Goal: Task Accomplishment & Management: Use online tool/utility

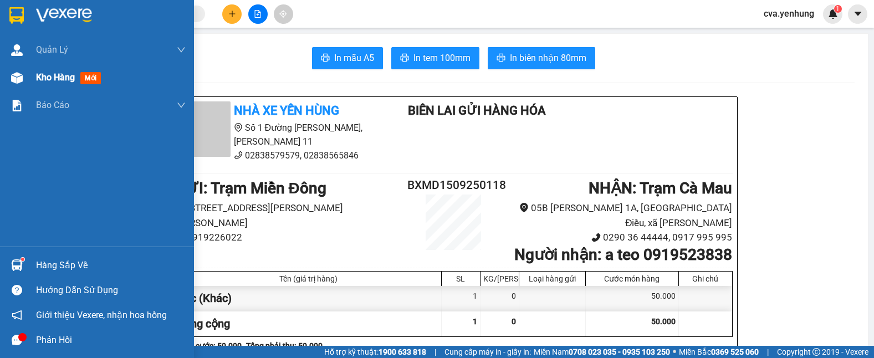
click at [13, 78] on img at bounding box center [17, 78] width 12 height 12
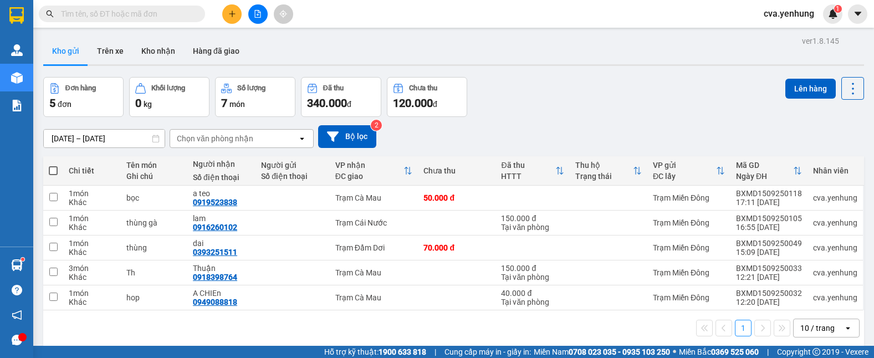
click at [53, 173] on span at bounding box center [53, 170] width 9 height 9
click at [53, 165] on input "checkbox" at bounding box center [53, 165] width 0 height 0
checkbox input "true"
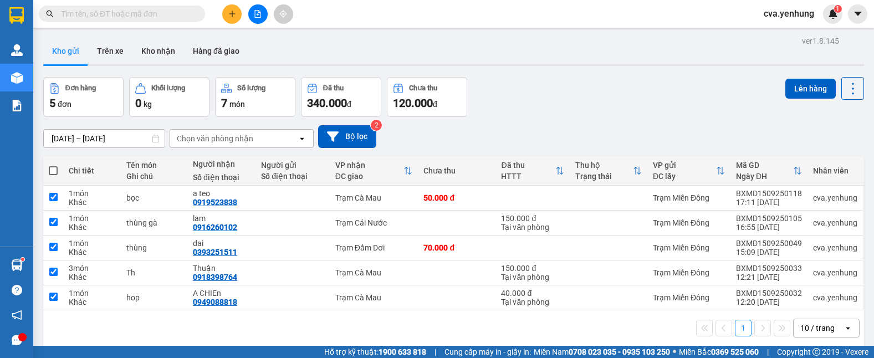
checkbox input "true"
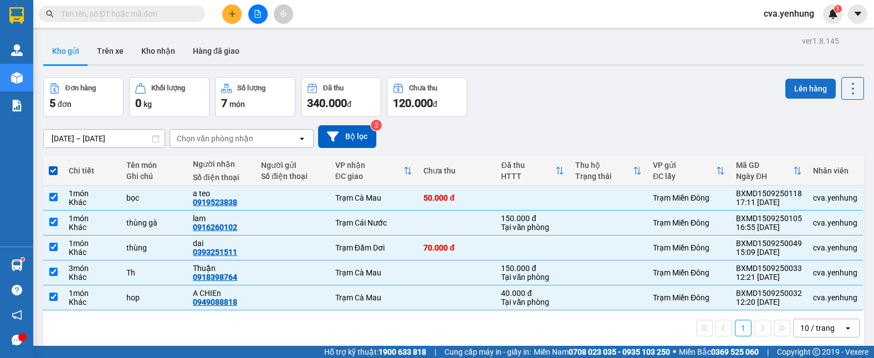
click at [790, 88] on button "Lên hàng" at bounding box center [810, 89] width 50 height 20
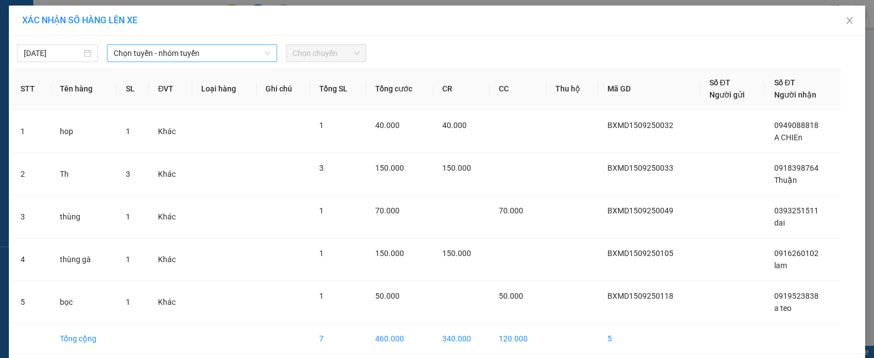
click at [264, 50] on icon "down" at bounding box center [267, 53] width 7 height 7
click at [261, 48] on span "Chọn tuyến - nhóm tuyến" at bounding box center [192, 53] width 157 height 17
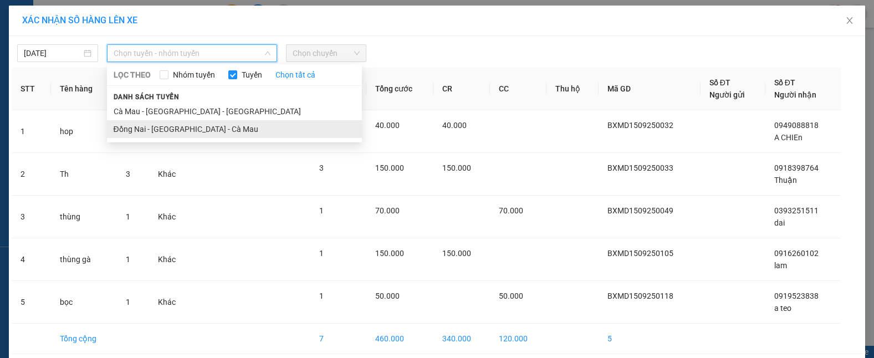
click at [233, 127] on li "Đồng Nai - [GEOGRAPHIC_DATA] - Cà Mau" at bounding box center [234, 129] width 255 height 18
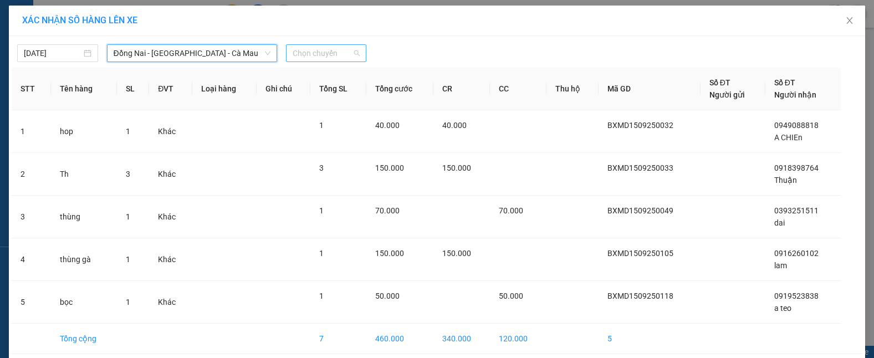
click at [351, 54] on span "Chọn chuyến" at bounding box center [327, 53] width 68 height 17
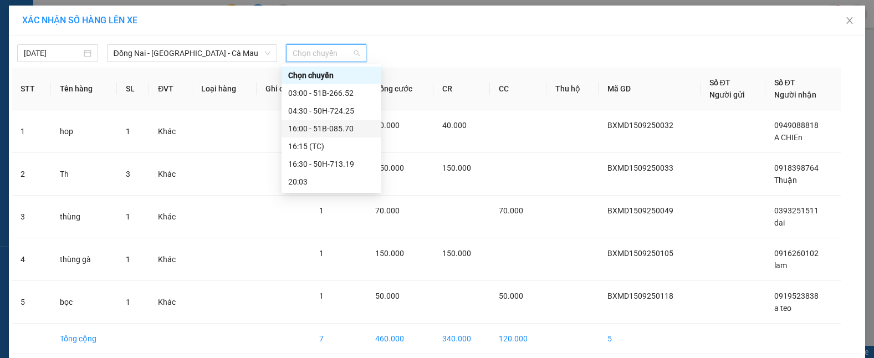
click at [349, 131] on div "16:00 - 51B-085.70" at bounding box center [331, 128] width 86 height 12
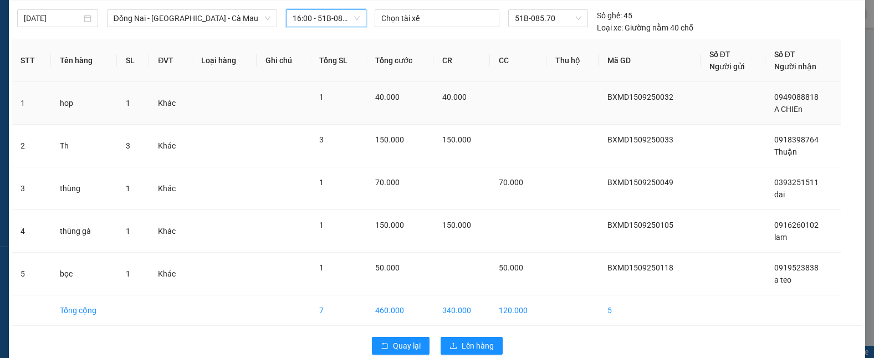
scroll to position [53, 0]
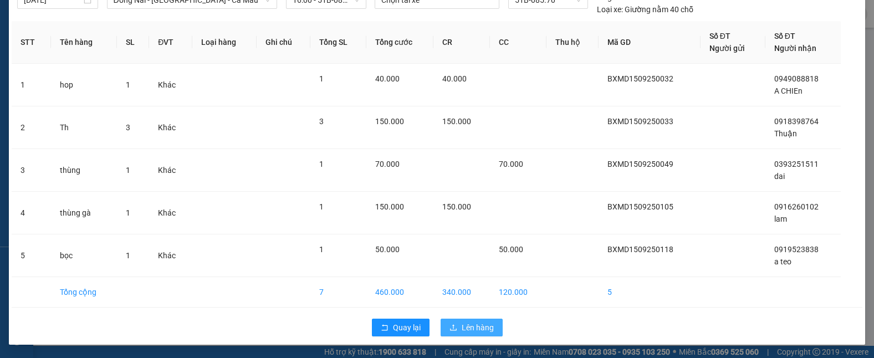
click at [467, 325] on span "Lên hàng" at bounding box center [478, 327] width 32 height 12
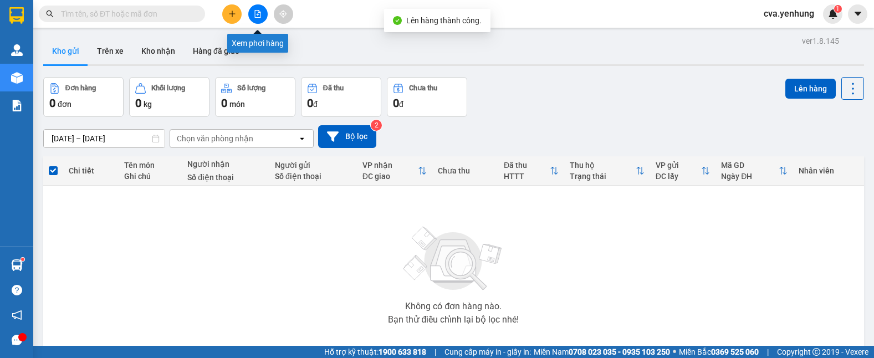
click at [256, 12] on icon "file-add" at bounding box center [258, 14] width 8 height 8
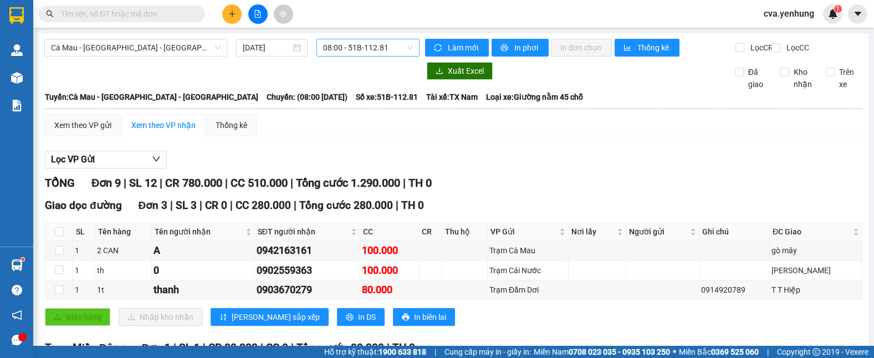
click at [405, 46] on span "08:00 - 51B-112.81" at bounding box center [368, 47] width 90 height 17
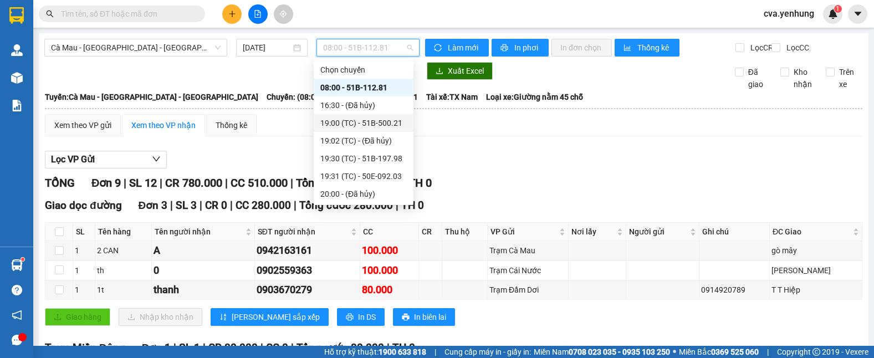
click at [375, 125] on div "19:00 (TC) - 51B-500.21" at bounding box center [363, 123] width 86 height 12
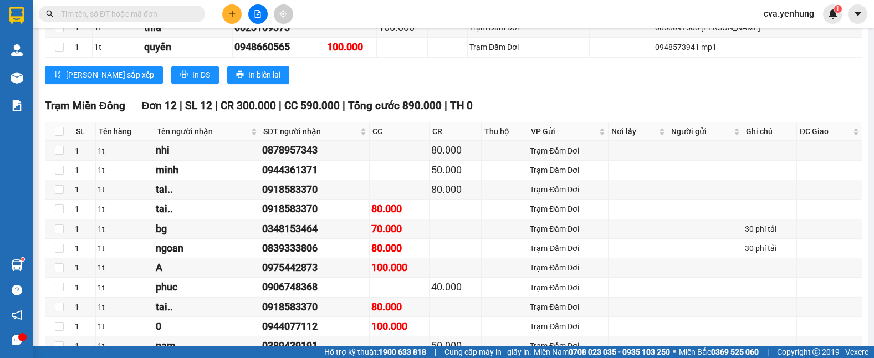
scroll to position [587, 0]
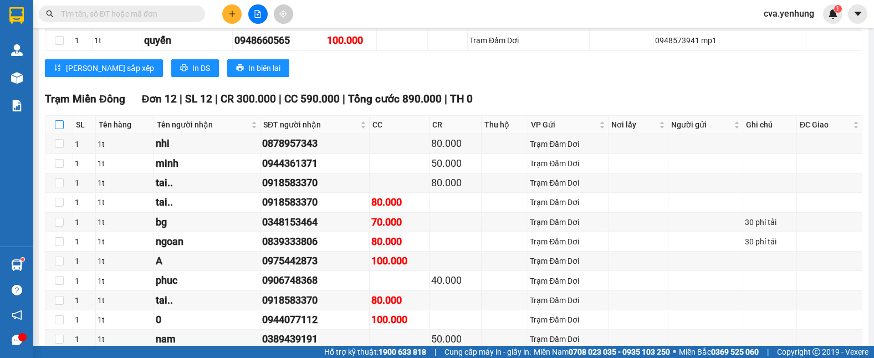
click at [61, 129] on input "checkbox" at bounding box center [59, 124] width 9 height 9
checkbox input "true"
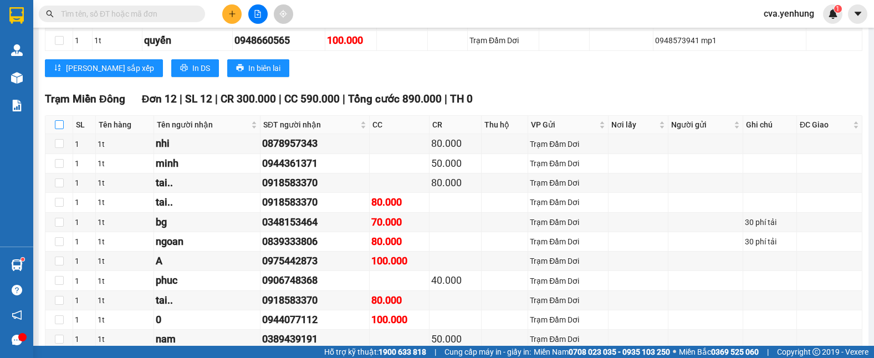
checkbox input "true"
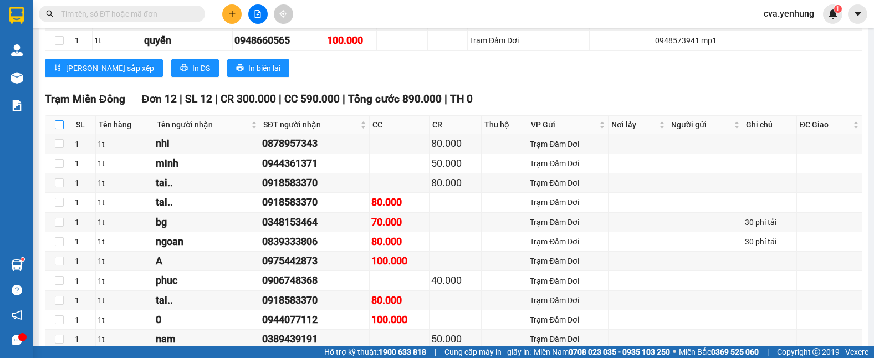
checkbox input "true"
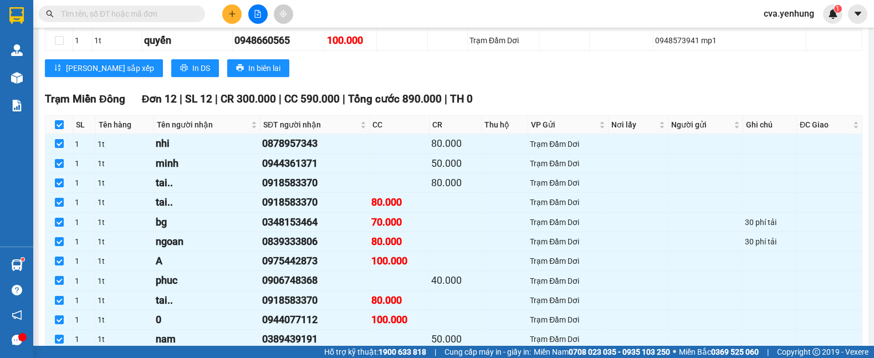
scroll to position [1492, 0]
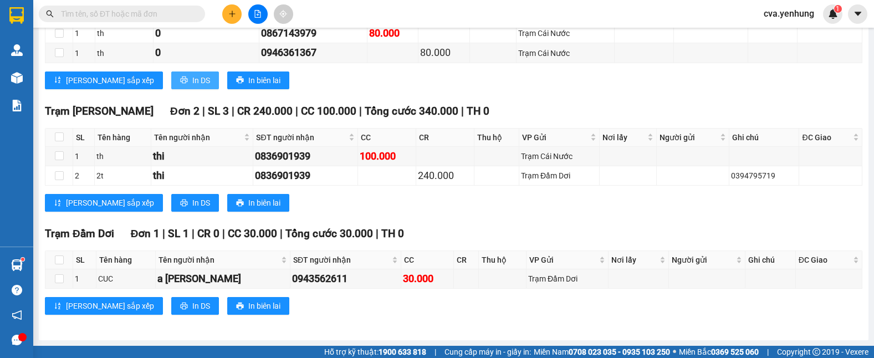
click at [192, 86] on span "In DS" at bounding box center [201, 80] width 18 height 12
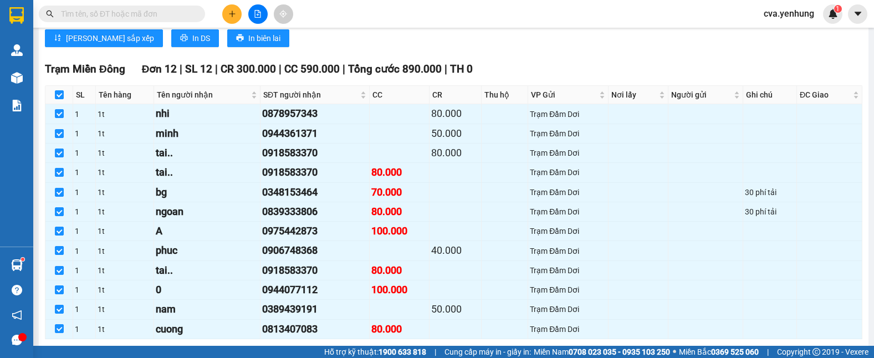
scroll to position [654, 0]
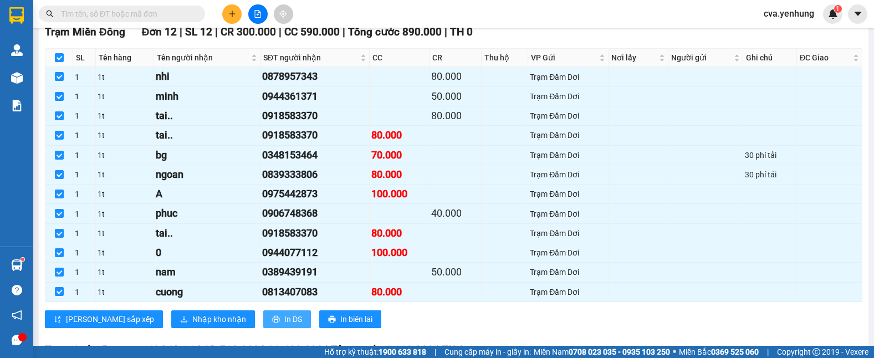
click at [284, 325] on span "In DS" at bounding box center [293, 319] width 18 height 12
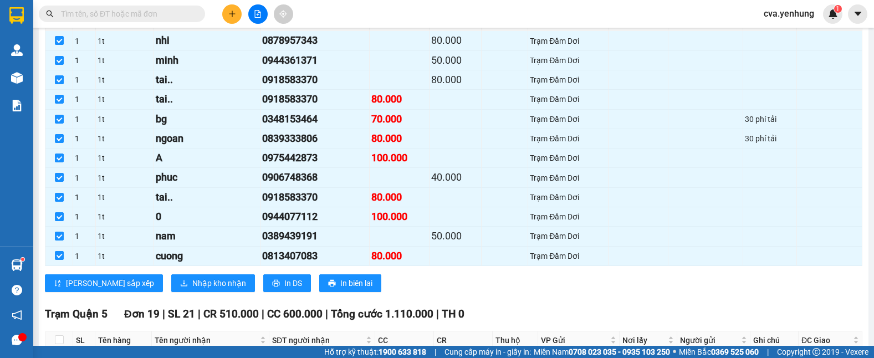
scroll to position [693, 0]
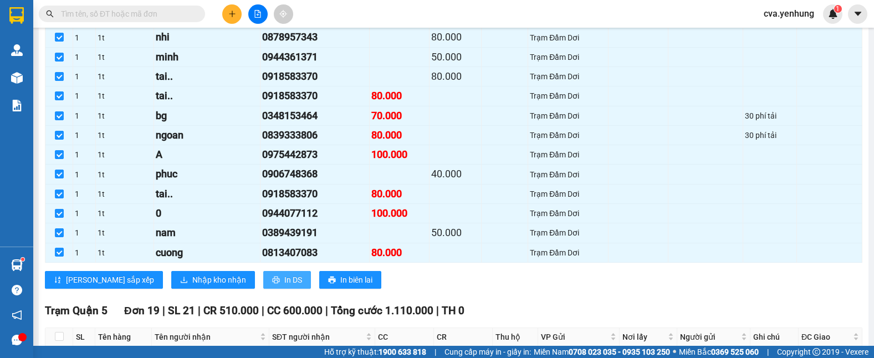
click at [284, 286] on span "In DS" at bounding box center [293, 280] width 18 height 12
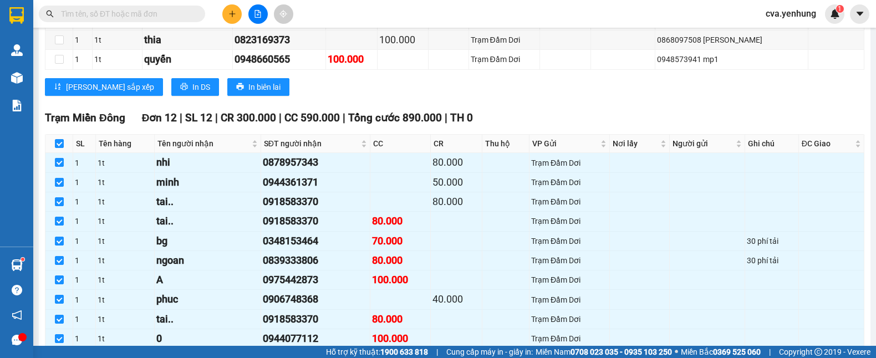
scroll to position [559, 0]
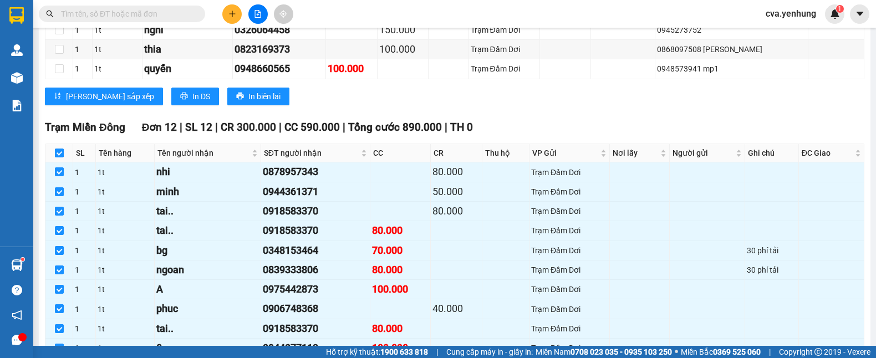
click at [59, 157] on input "checkbox" at bounding box center [59, 153] width 9 height 9
checkbox input "false"
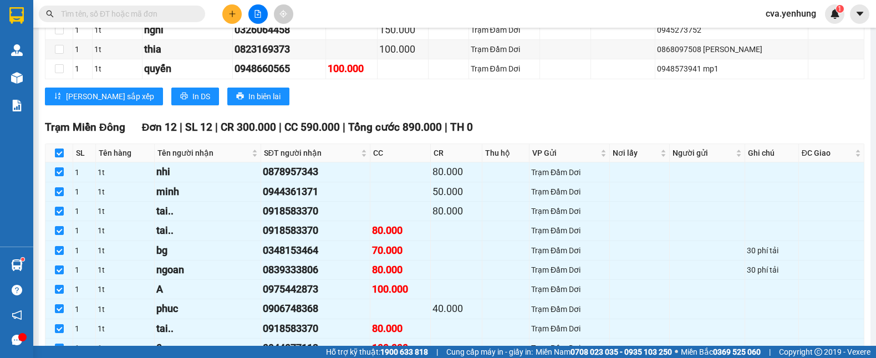
checkbox input "false"
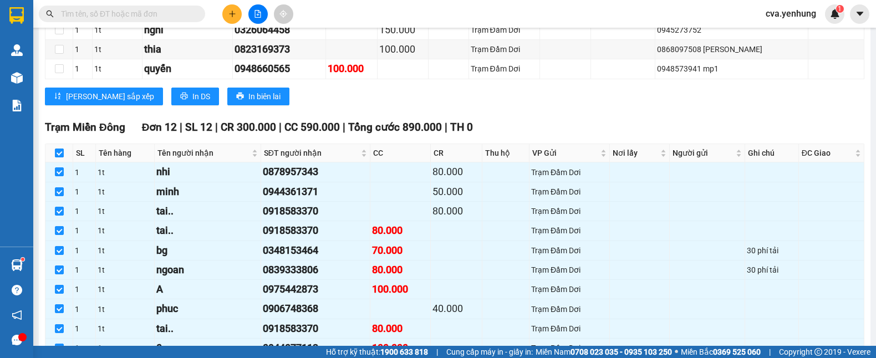
checkbox input "false"
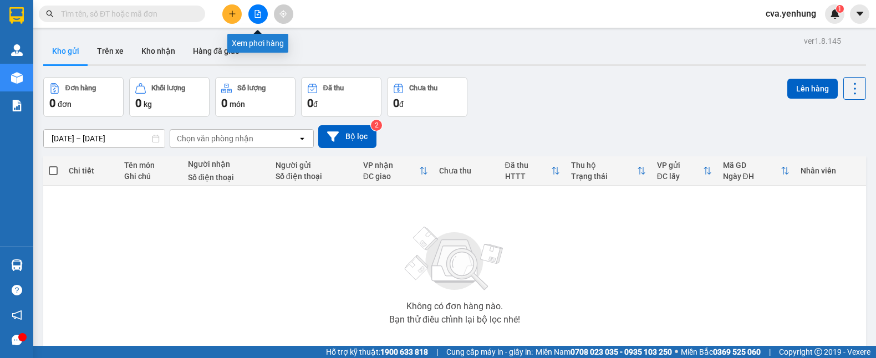
click at [260, 14] on icon "file-add" at bounding box center [258, 14] width 8 height 8
click at [258, 12] on icon "file-add" at bounding box center [258, 14] width 6 height 8
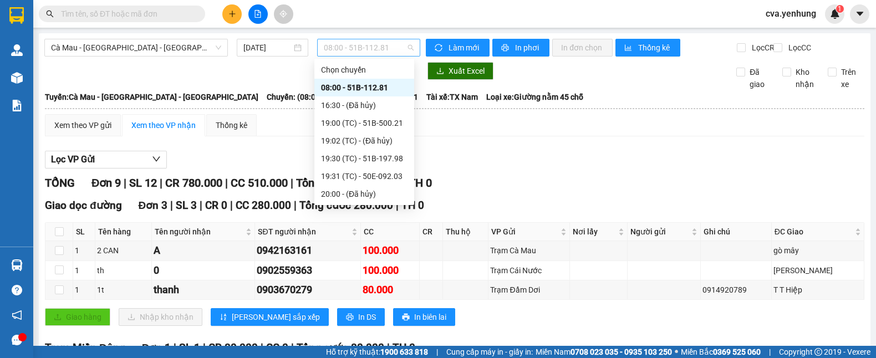
click at [406, 47] on span "08:00 - 51B-112.81" at bounding box center [369, 47] width 90 height 17
click at [381, 123] on div "19:00 (TC) - 51B-500.21" at bounding box center [364, 123] width 86 height 12
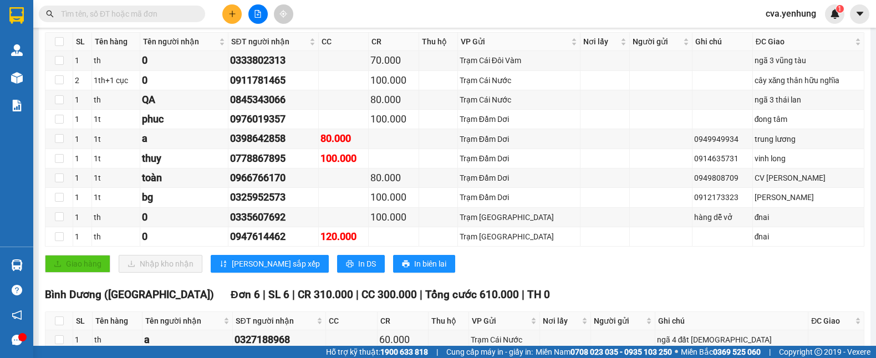
scroll to position [905, 0]
